Goal: Information Seeking & Learning: Learn about a topic

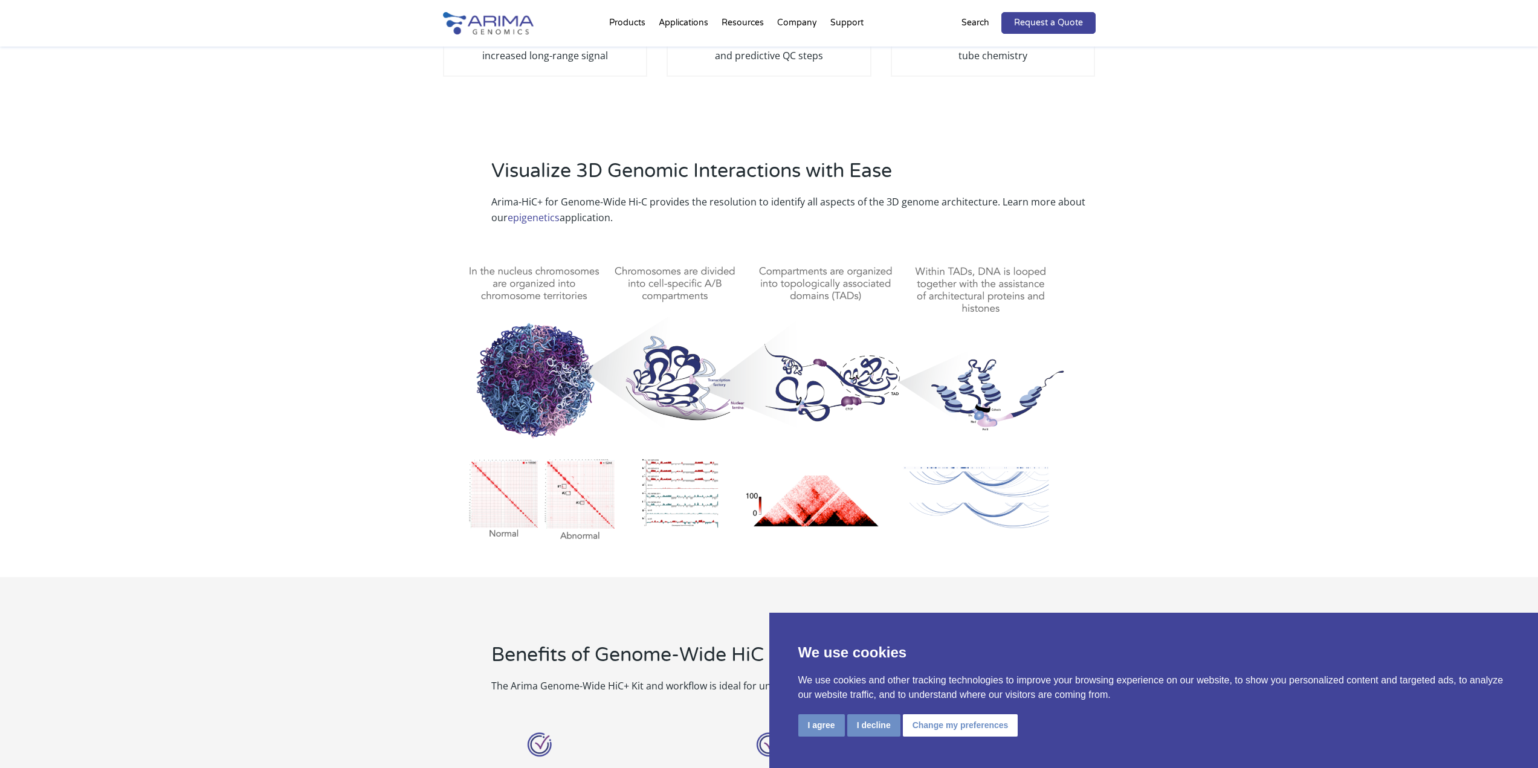
scroll to position [435, 0]
click at [866, 726] on button "I decline" at bounding box center [873, 725] width 53 height 22
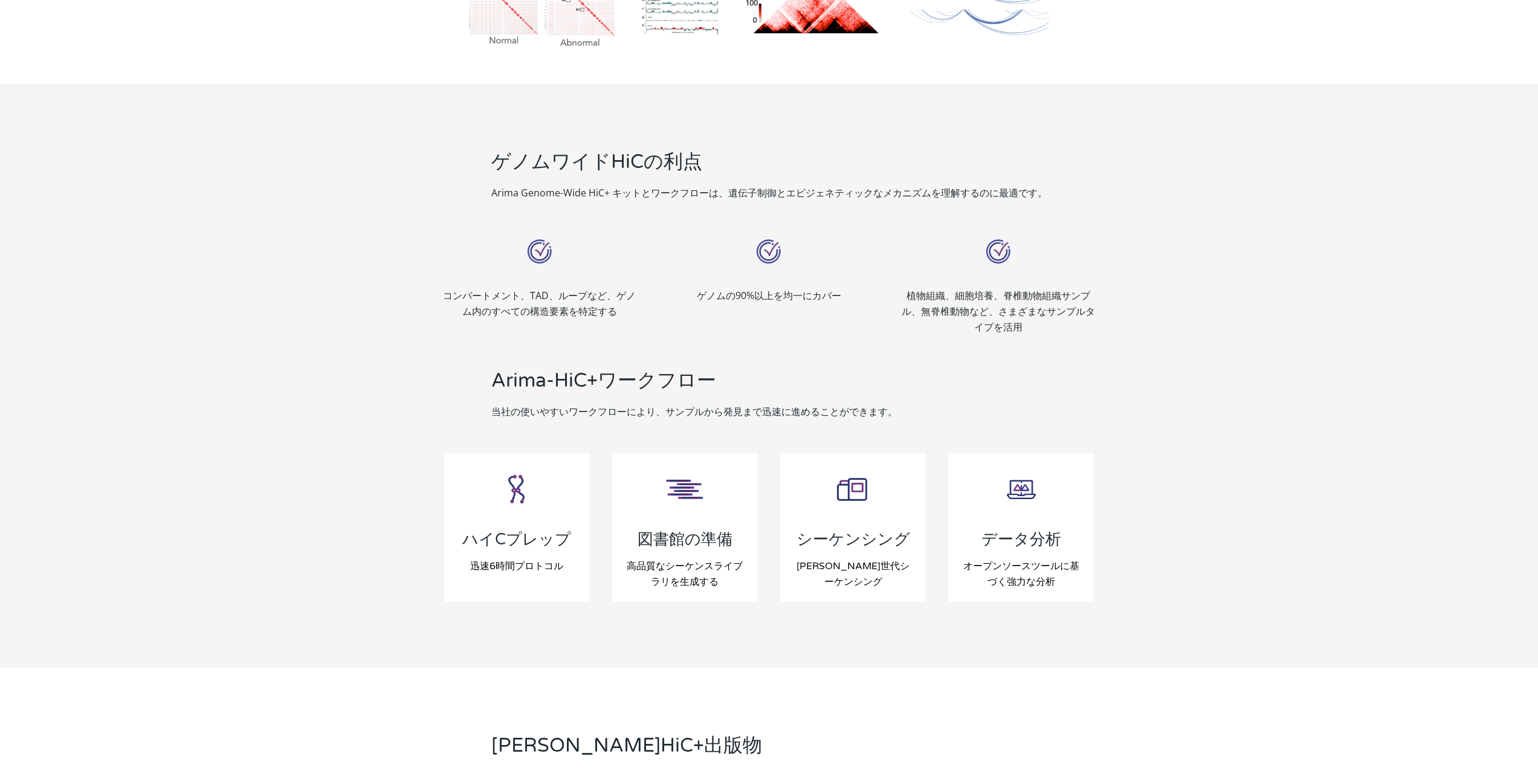
scroll to position [0, 0]
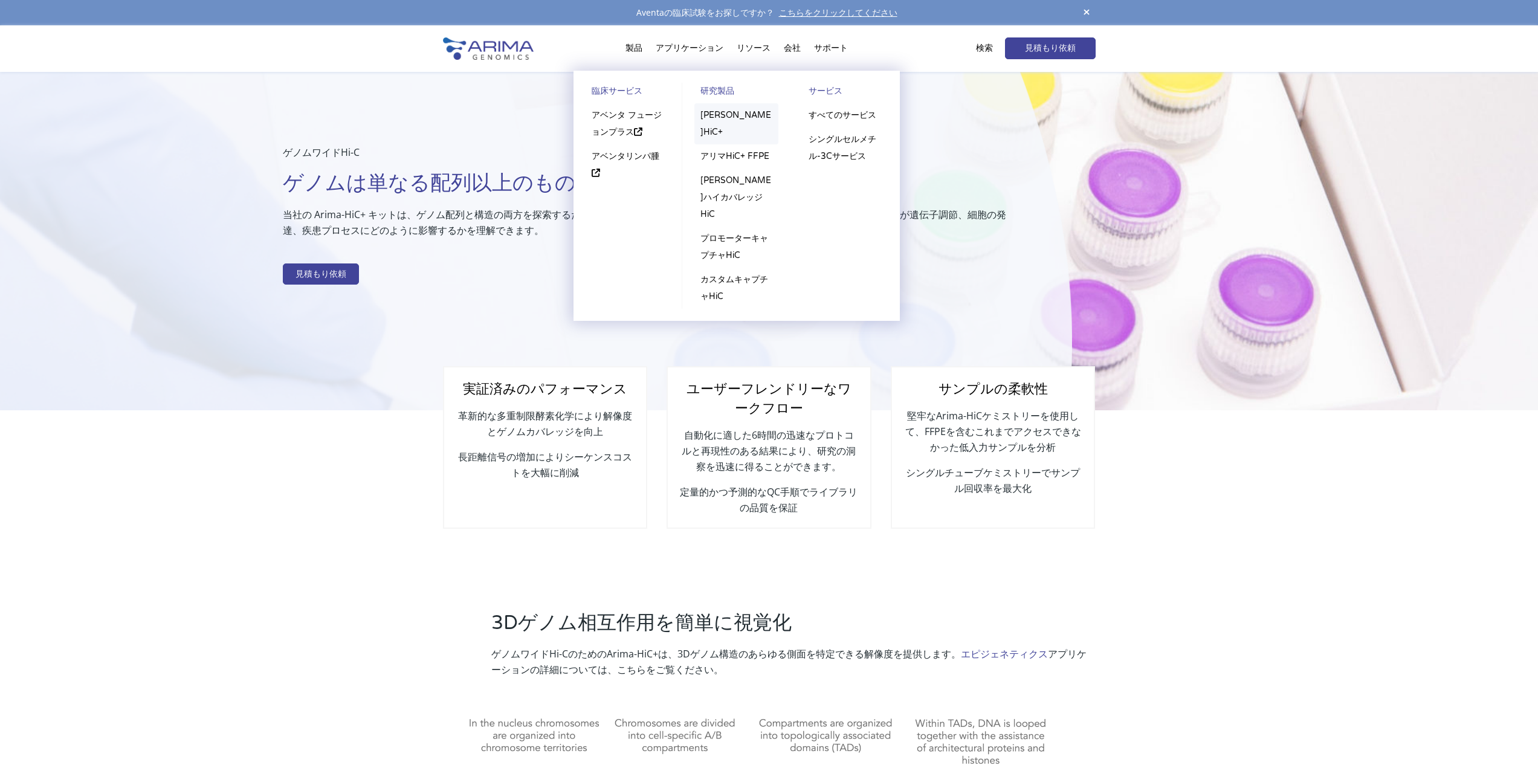
click at [714, 115] on font "[PERSON_NAME]HiC+" at bounding box center [735, 123] width 71 height 27
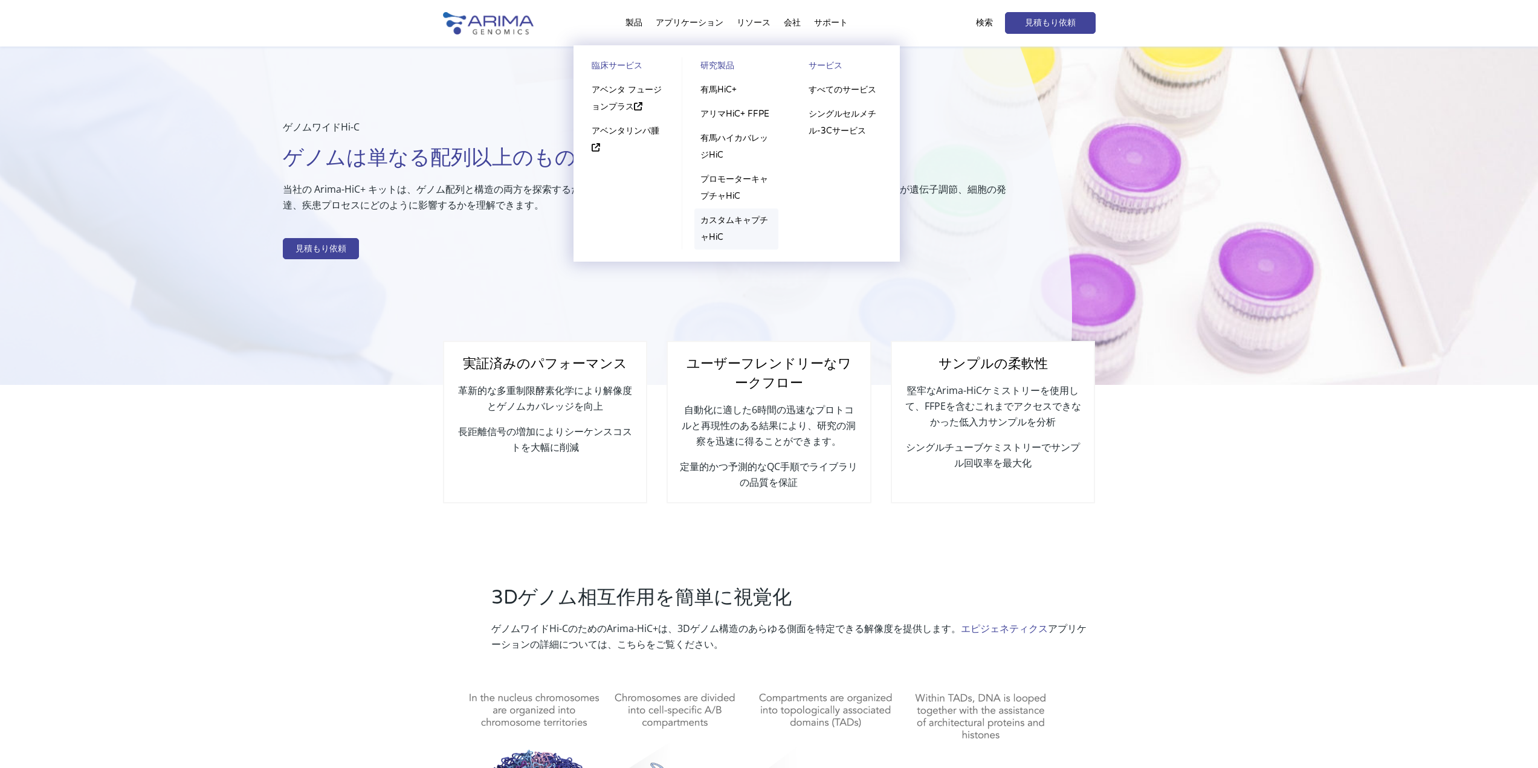
click at [715, 228] on link "カスタムキャプチャHiC" at bounding box center [736, 228] width 84 height 41
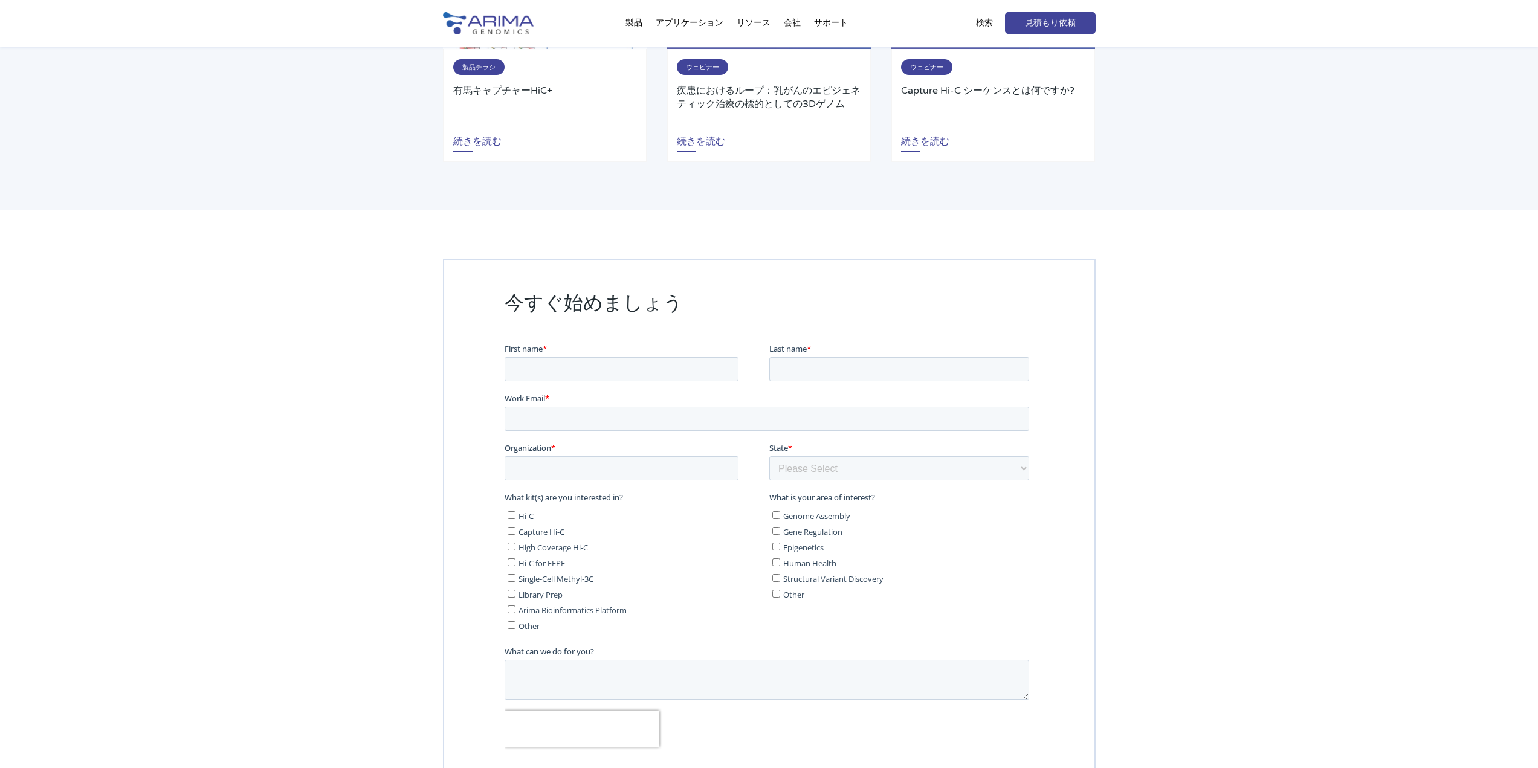
scroll to position [2078, 0]
